Goal: Navigation & Orientation: Find specific page/section

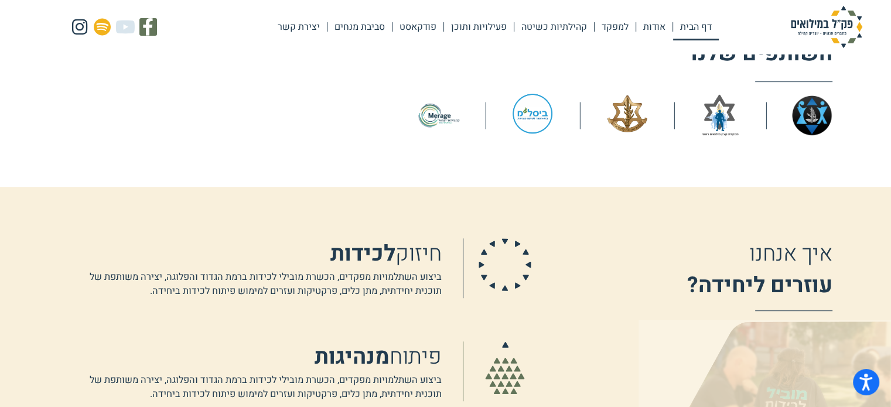
scroll to position [820, 0]
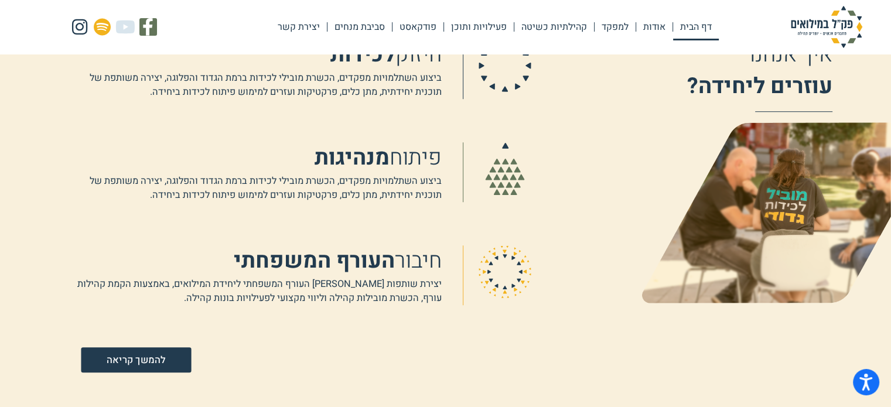
click at [141, 356] on span "להמשך קריאה" at bounding box center [136, 360] width 59 height 10
click at [514, 172] on icon at bounding box center [505, 168] width 53 height 53
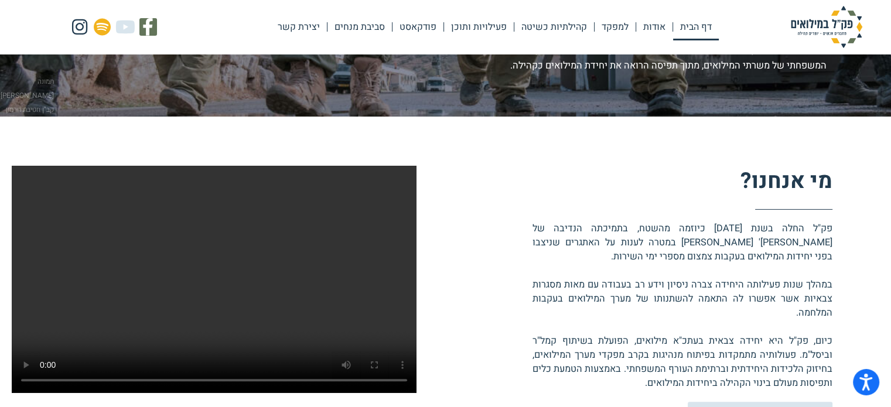
scroll to position [352, 0]
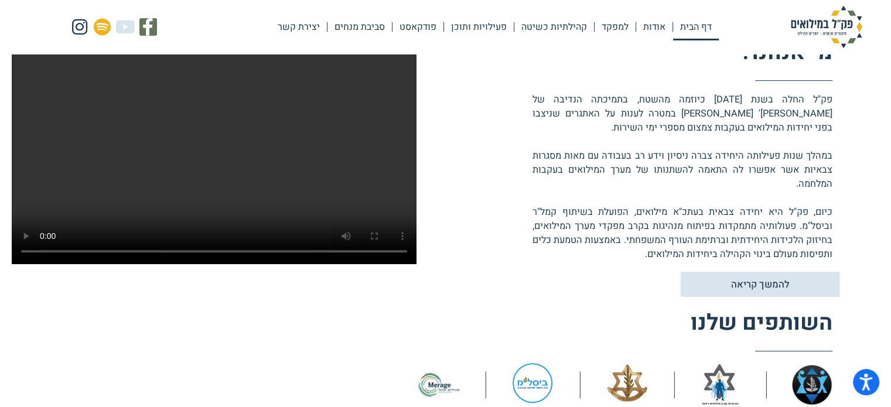
click at [759, 279] on span "להמשך קריאה" at bounding box center [760, 284] width 59 height 10
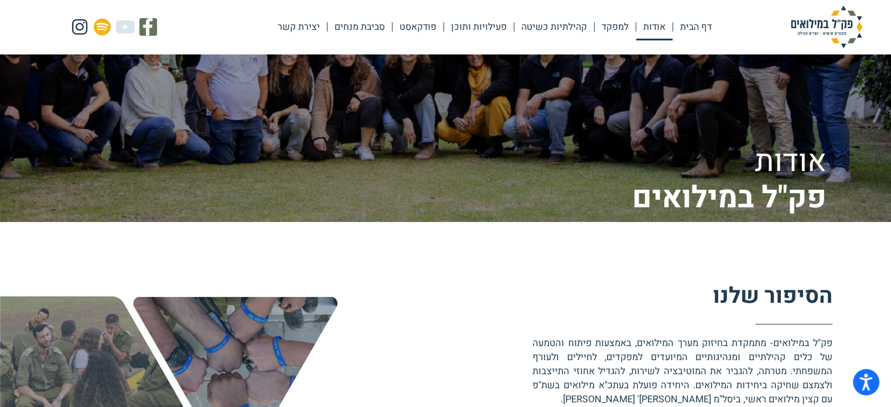
scroll to position [59, 0]
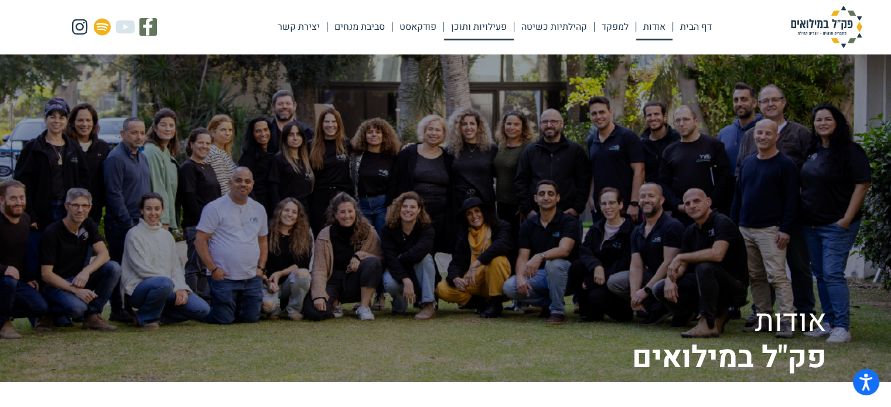
click at [472, 30] on link "פעילויות ותוכן" at bounding box center [479, 26] width 70 height 27
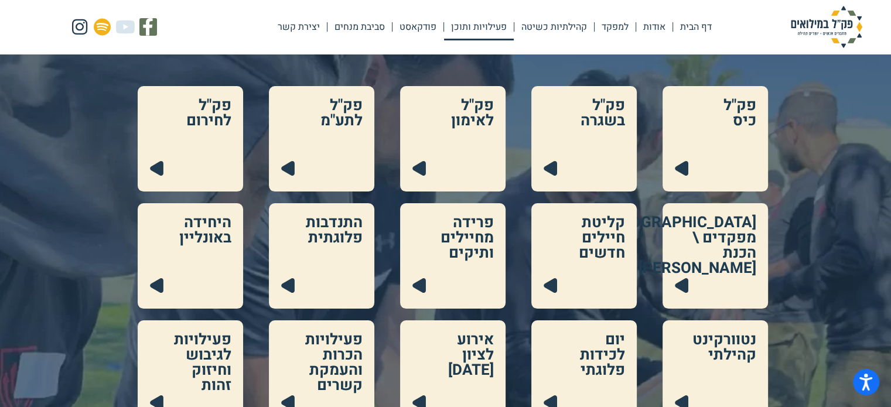
scroll to position [117, 0]
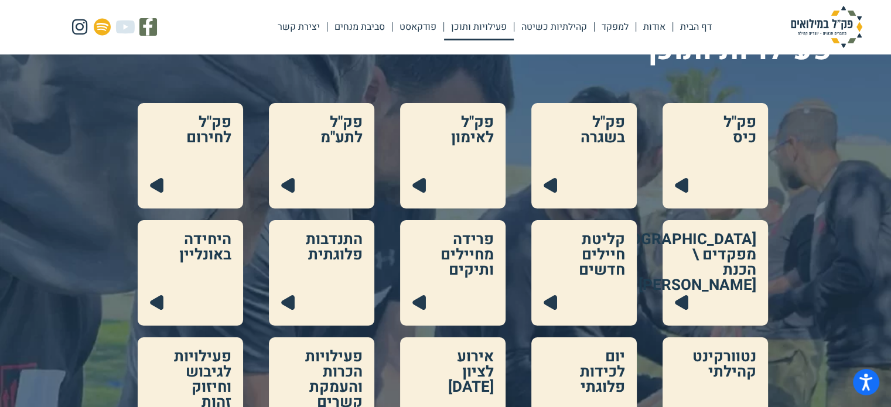
click at [417, 182] on link at bounding box center [452, 155] width 105 height 105
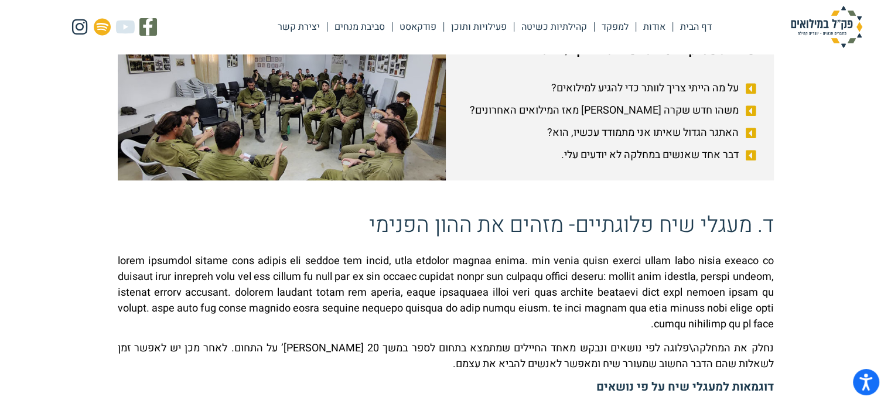
scroll to position [820, 0]
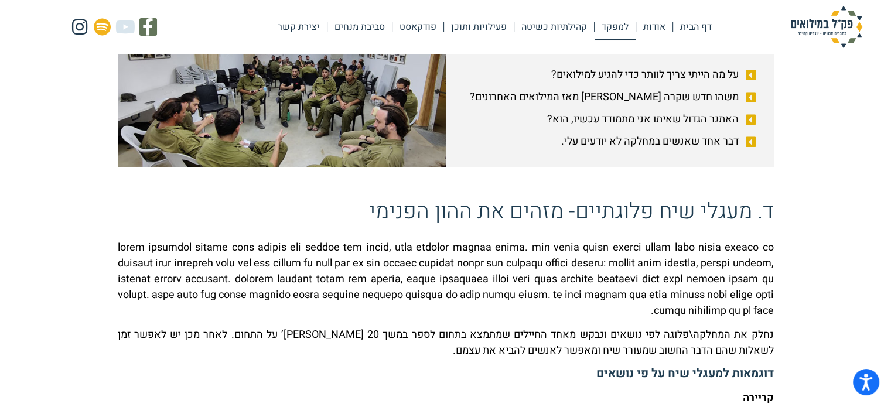
click at [623, 23] on link "למפקד" at bounding box center [615, 26] width 41 height 27
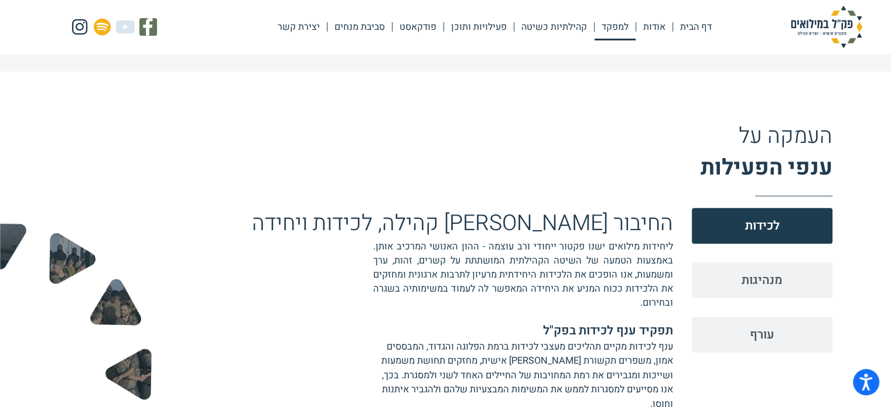
scroll to position [1230, 0]
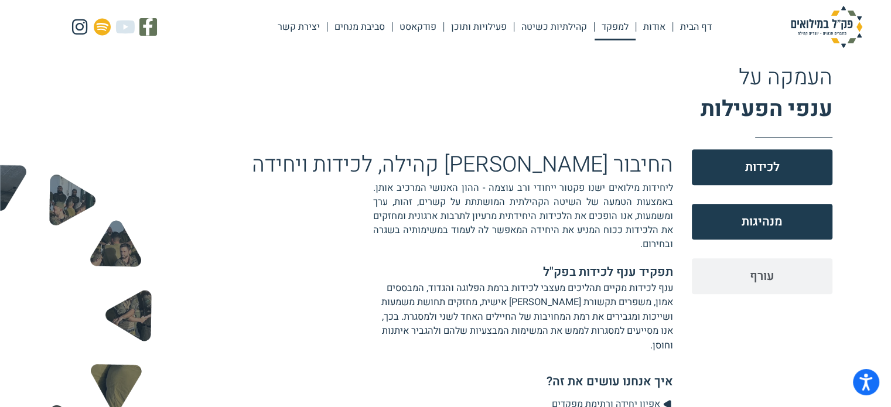
click at [778, 227] on span "מנהיגות" at bounding box center [762, 222] width 41 height 18
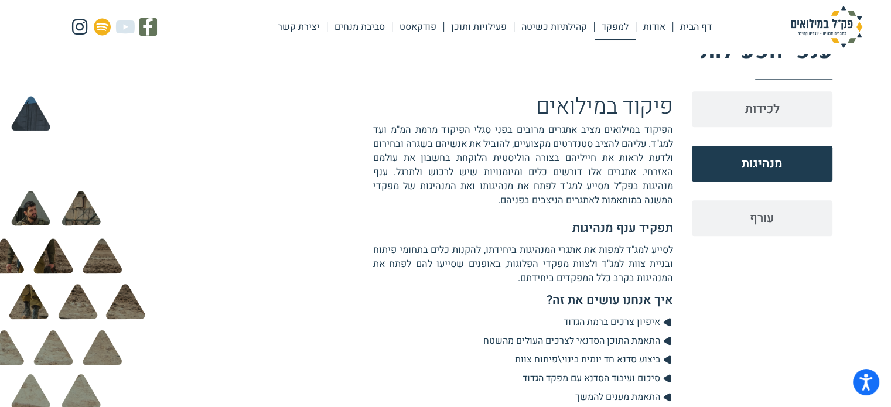
scroll to position [1308, 0]
